Goal: Task Accomplishment & Management: Use online tool/utility

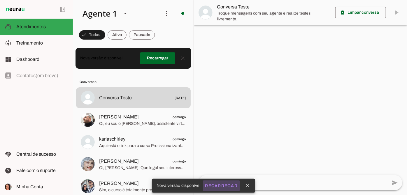
click at [0, 0] on slot "Recarregar" at bounding box center [0, 0] width 0 height 0
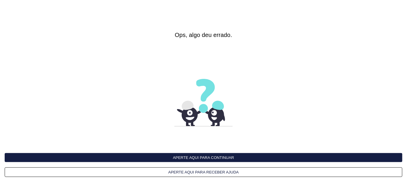
click at [188, 154] on button "Aperte aqui para continuar" at bounding box center [204, 157] width 398 height 9
click at [189, 158] on button "Aperte aqui para continuar" at bounding box center [204, 157] width 398 height 9
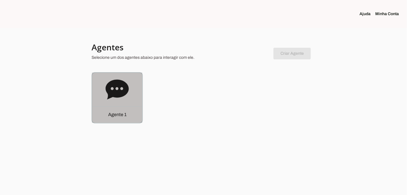
click at [116, 91] on icon at bounding box center [117, 90] width 23 height 20
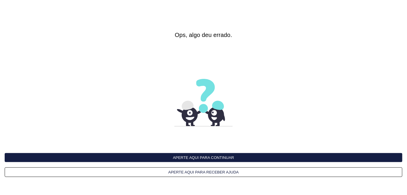
click at [203, 174] on button "Aperte aqui para receber ajuda" at bounding box center [204, 173] width 398 height 10
click at [222, 156] on button "Aperte aqui para continuar" at bounding box center [204, 157] width 398 height 9
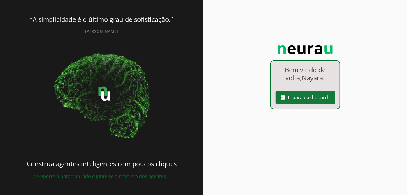
click at [301, 102] on span at bounding box center [305, 98] width 59 height 14
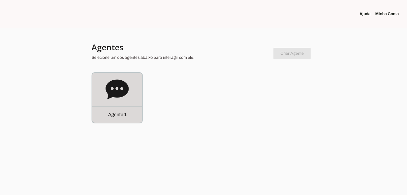
click at [101, 93] on div "Agente 1" at bounding box center [117, 98] width 50 height 50
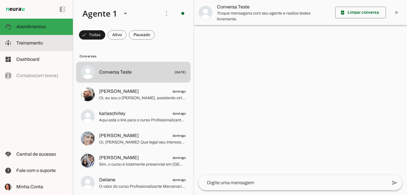
click at [30, 46] on slot at bounding box center [42, 43] width 52 height 7
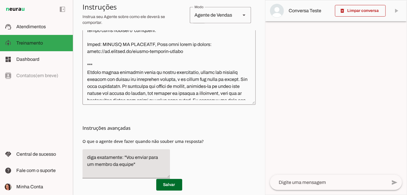
scroll to position [636, 0]
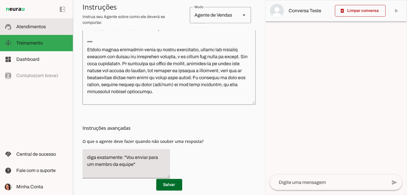
click at [30, 27] on span "Atendimentos" at bounding box center [30, 26] width 29 height 5
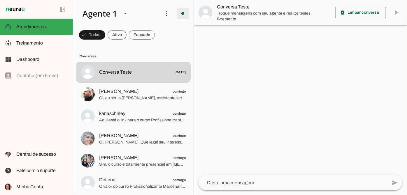
click at [182, 19] on span at bounding box center [183, 13] width 14 height 14
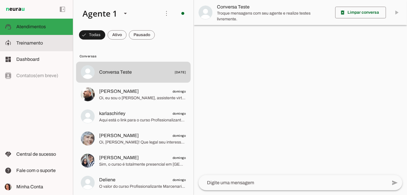
click at [24, 42] on span "Treinamento" at bounding box center [29, 43] width 27 height 5
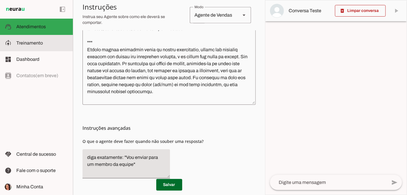
scroll to position [650, 0]
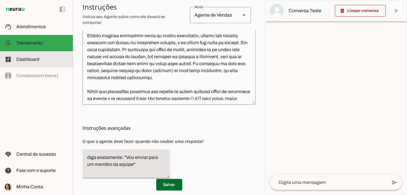
click at [23, 57] on span "Dashboard" at bounding box center [27, 59] width 23 height 5
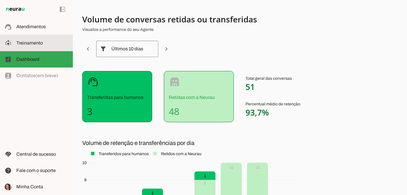
click at [38, 42] on span "Treinamento" at bounding box center [29, 43] width 27 height 5
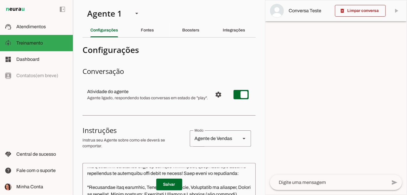
click at [154, 38] on section "Agente 1 Criar Agente Você atingiu o limite de IAs Neurau permitidas. Atualize …" at bounding box center [169, 97] width 192 height 195
click at [199, 30] on div "Boosters" at bounding box center [190, 30] width 17 height 14
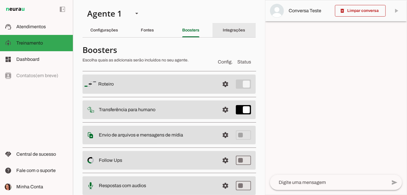
click at [245, 34] on div "Integrações" at bounding box center [234, 30] width 22 height 14
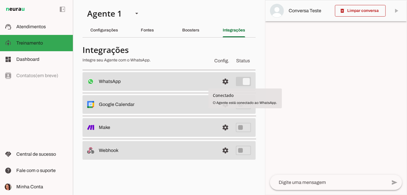
click at [238, 61] on span "Status" at bounding box center [243, 60] width 16 height 9
click at [220, 62] on span "Config." at bounding box center [221, 60] width 17 height 9
click at [226, 82] on span at bounding box center [225, 82] width 14 height 14
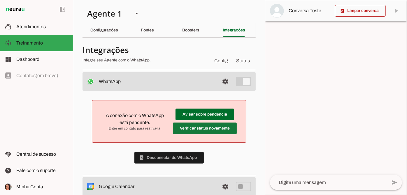
click at [192, 128] on span at bounding box center [205, 129] width 64 height 14
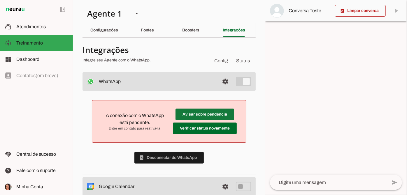
click at [196, 113] on span at bounding box center [205, 115] width 59 height 14
click at [168, 159] on span at bounding box center [168, 158] width 69 height 14
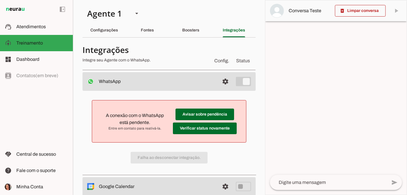
click at [161, 159] on div "A conexão com o WhatsApp está pendente. Entre em contato para reativá-la. Avisa…" at bounding box center [169, 132] width 173 height 82
click at [203, 147] on div "A conexão com o WhatsApp está pendente. Entre em contato para reativá-la. Avisa…" at bounding box center [169, 132] width 173 height 82
click at [182, 34] on div "Boosters" at bounding box center [190, 30] width 17 height 14
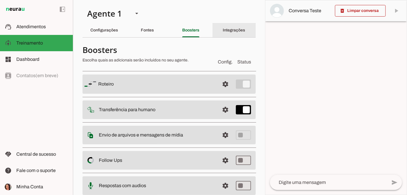
click at [234, 25] on div "Integrações" at bounding box center [234, 30] width 22 height 14
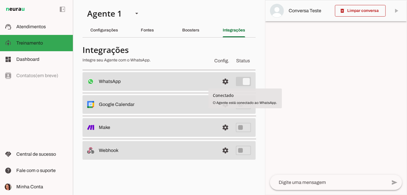
click at [208, 79] on slot at bounding box center [157, 81] width 116 height 7
click at [225, 79] on span at bounding box center [225, 82] width 14 height 14
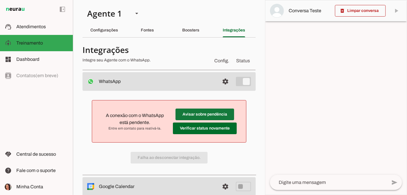
click at [202, 111] on span at bounding box center [205, 115] width 59 height 14
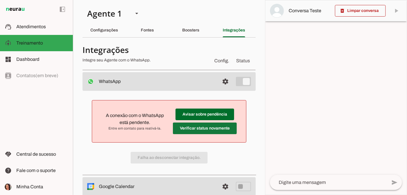
click at [205, 130] on span at bounding box center [205, 129] width 64 height 14
click at [182, 159] on div "A conexão com o WhatsApp está pendente. Entre em contato para reativá-la. Avisa…" at bounding box center [169, 132] width 173 height 82
click at [94, 85] on md-item "settings WhatsApp Conectado O Agente está conectado ao WhatsApp." at bounding box center [169, 81] width 173 height 19
click at [219, 78] on span at bounding box center [225, 82] width 14 height 14
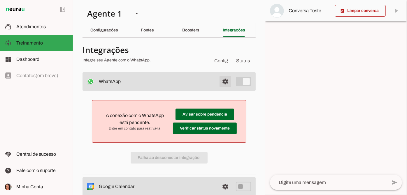
click at [219, 78] on span at bounding box center [225, 82] width 14 height 14
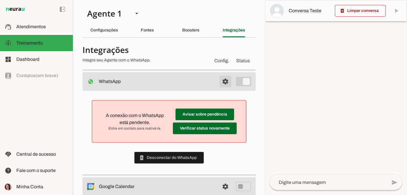
click at [219, 78] on span at bounding box center [225, 82] width 14 height 14
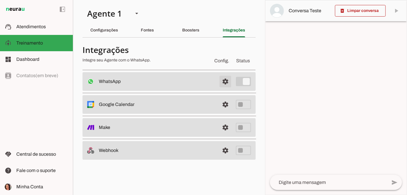
click at [219, 78] on span at bounding box center [225, 82] width 14 height 14
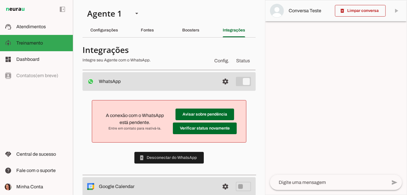
click at [232, 78] on md-item "settings WhatsApp Conectado O Agente está conectado ao WhatsApp." at bounding box center [169, 81] width 173 height 19
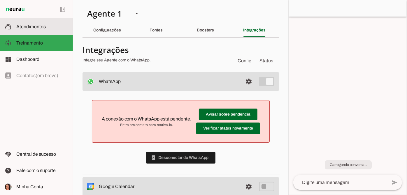
click at [54, 22] on md-item "support_agent Atendimentos Atendimentos" at bounding box center [36, 27] width 73 height 16
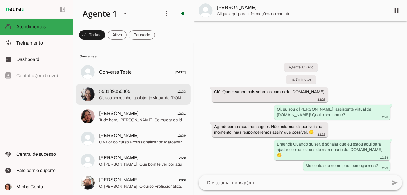
click at [158, 90] on span "553189650305 12:33" at bounding box center [142, 91] width 87 height 7
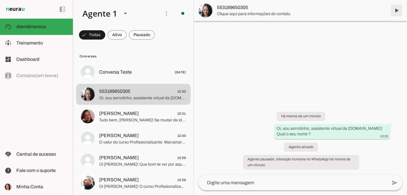
click at [394, 7] on span at bounding box center [397, 10] width 14 height 14
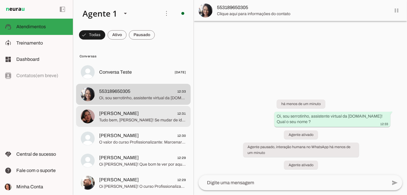
click at [147, 118] on span "Tudo bem, [PERSON_NAME]! Se mudar de ideia ou quiser saber mais sobre os nossos…" at bounding box center [142, 120] width 87 height 6
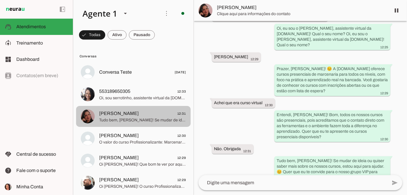
click at [138, 97] on span "Oi, sou serrotinho, assistente virtual da [DOMAIN_NAME]! Qual o seu nome ?" at bounding box center [142, 98] width 87 height 6
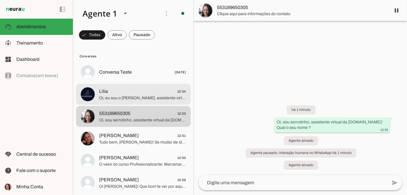
click at [134, 97] on span "Oi, eu sou o [PERSON_NAME], assistente virtual da [DOMAIN_NAME]! Qual o seu nom…" at bounding box center [142, 98] width 87 height 6
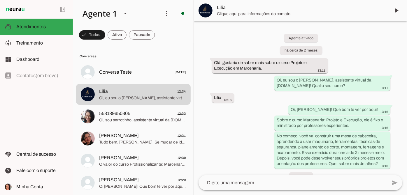
scroll to position [231, 0]
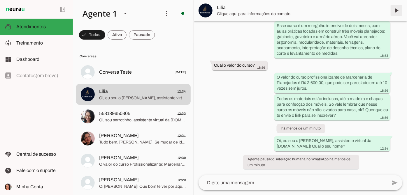
click at [394, 13] on span at bounding box center [397, 10] width 14 height 14
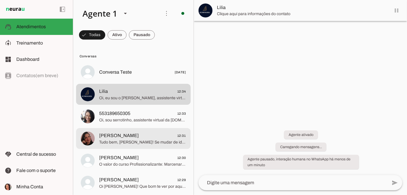
scroll to position [0, 0]
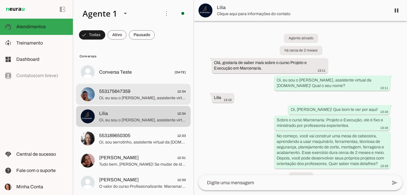
click at [144, 92] on span "553175647359 12:34" at bounding box center [142, 91] width 87 height 7
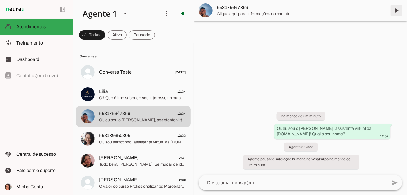
click at [397, 8] on span at bounding box center [397, 10] width 14 height 14
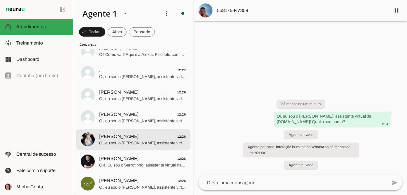
scroll to position [318, 0]
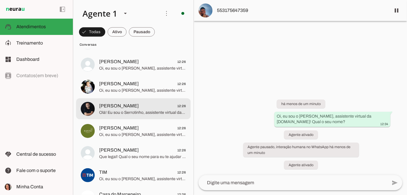
click at [149, 110] on span "Olá! Eu sou o Serrotinho, assistente virtual da Oficina.cc! Qual o seu nome?" at bounding box center [142, 113] width 87 height 6
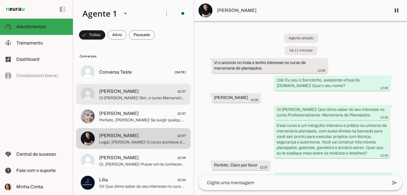
click at [156, 96] on span "Oi Ana! Sim, o curso Marcenaria + Serralheria: Mesa Hairpin inclui técnicas bás…" at bounding box center [142, 98] width 87 height 6
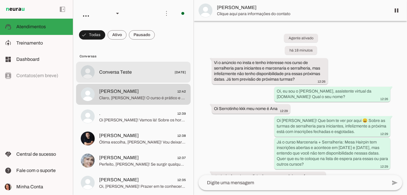
scroll to position [206, 0]
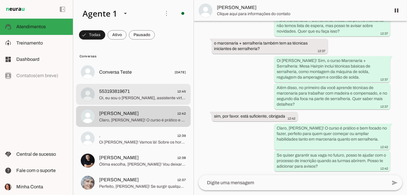
click at [151, 98] on span "Oi, eu sou o [PERSON_NAME], assistente virtual da [DOMAIN_NAME]! Qual o seu nom…" at bounding box center [142, 98] width 87 height 6
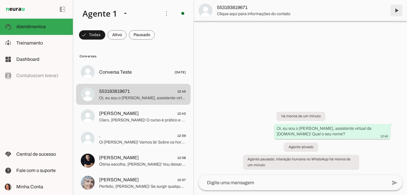
click at [397, 8] on span at bounding box center [397, 10] width 14 height 14
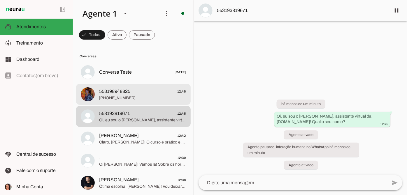
click at [134, 100] on span "[PHONE_NUMBER]" at bounding box center [142, 98] width 87 height 6
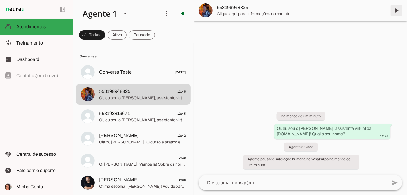
click at [397, 13] on span at bounding box center [397, 10] width 14 height 14
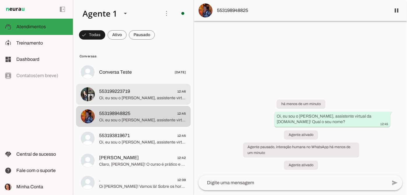
click at [149, 100] on span "Oi, eu sou o [PERSON_NAME], assistente virtual da [DOMAIN_NAME]! Qual o seu nom…" at bounding box center [142, 98] width 87 height 6
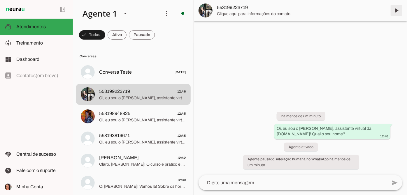
click at [400, 8] on span at bounding box center [397, 10] width 14 height 14
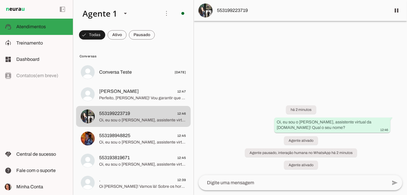
click at [270, 72] on div at bounding box center [300, 97] width 213 height 195
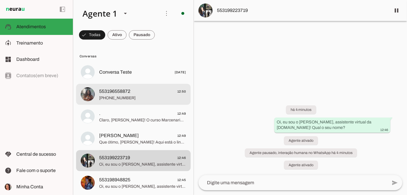
click at [141, 97] on span "+55 3196558872" at bounding box center [142, 98] width 87 height 6
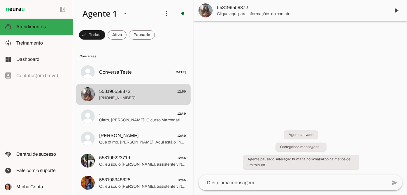
click at [394, 10] on span at bounding box center [397, 10] width 14 height 14
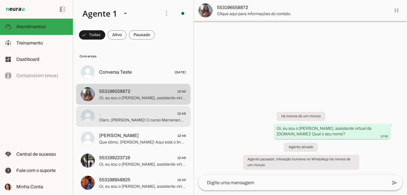
click at [135, 119] on span "Claro, Bruno! O curso Marcenaria: Projeto e Execução que começa em 04/11 aconte…" at bounding box center [142, 120] width 87 height 6
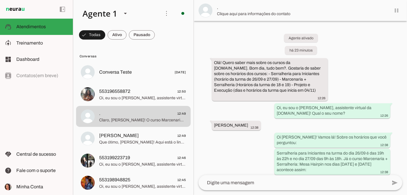
scroll to position [111, 0]
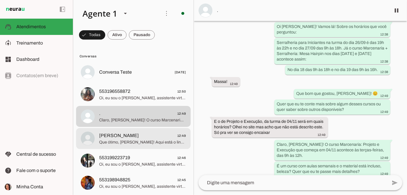
click at [139, 134] on span "ana dias 12:49" at bounding box center [142, 135] width 87 height 7
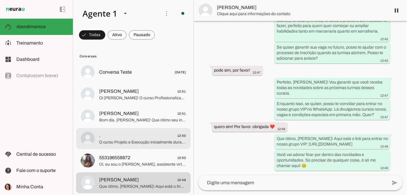
click at [121, 132] on div at bounding box center [142, 139] width 87 height 14
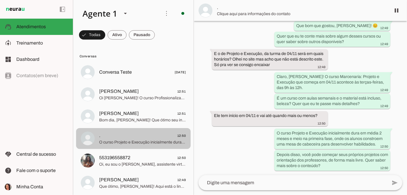
scroll to position [173, 0]
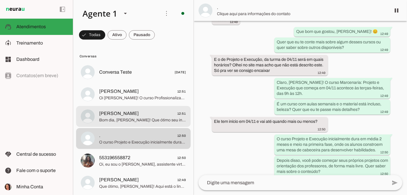
click at [129, 114] on span "[PERSON_NAME]" at bounding box center [119, 113] width 40 height 7
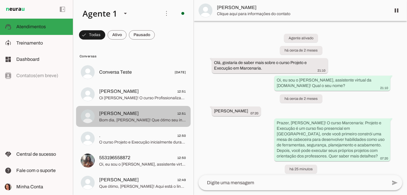
scroll to position [112, 0]
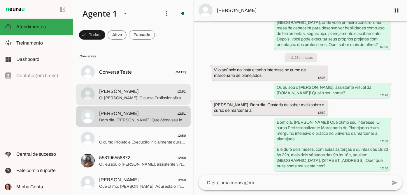
click at [121, 94] on span "[PERSON_NAME]" at bounding box center [119, 91] width 40 height 7
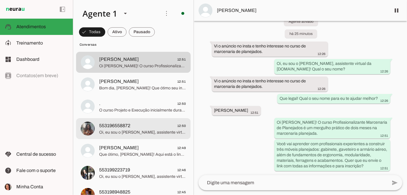
scroll to position [53, 0]
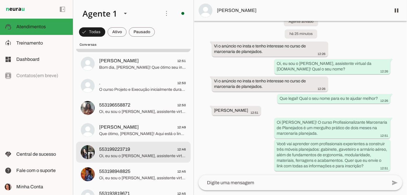
click at [129, 148] on span "553199223719" at bounding box center [114, 149] width 31 height 7
